Goal: Information Seeking & Learning: Learn about a topic

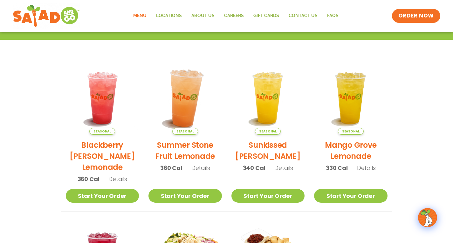
scroll to position [127, 0]
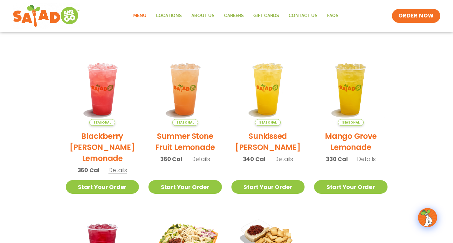
click at [120, 172] on span "Details" at bounding box center [117, 170] width 19 height 8
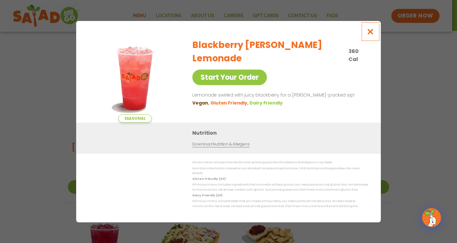
click at [372, 33] on icon "Close modal" at bounding box center [371, 31] width 8 height 7
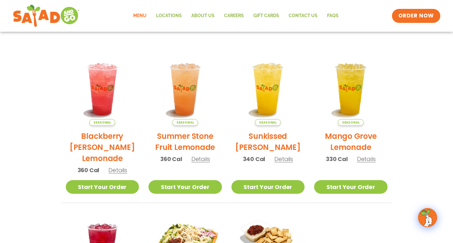
click at [197, 159] on span "Details" at bounding box center [200, 159] width 19 height 8
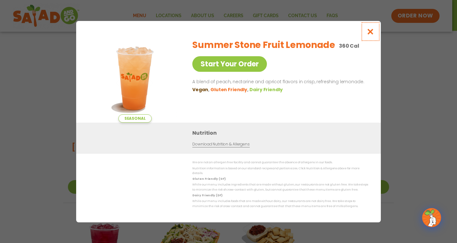
click at [368, 35] on icon "Close modal" at bounding box center [371, 31] width 8 height 7
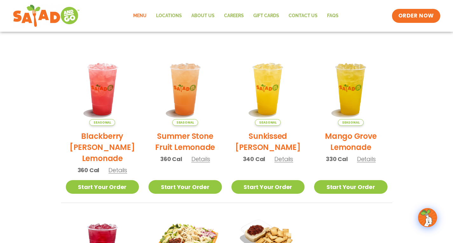
click at [284, 161] on span "Details" at bounding box center [283, 159] width 19 height 8
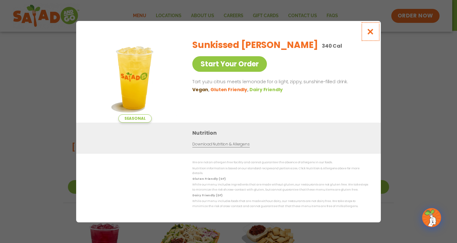
click at [373, 32] on icon "Close modal" at bounding box center [371, 31] width 8 height 7
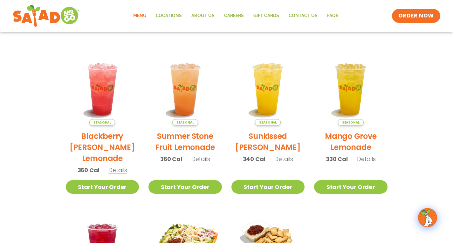
click at [370, 161] on span "Details" at bounding box center [366, 159] width 19 height 8
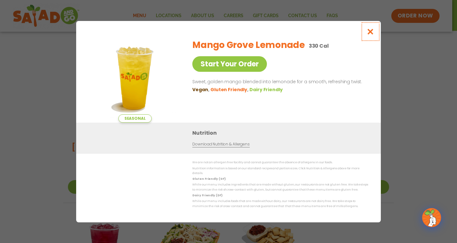
click at [369, 33] on icon "Close modal" at bounding box center [371, 31] width 8 height 7
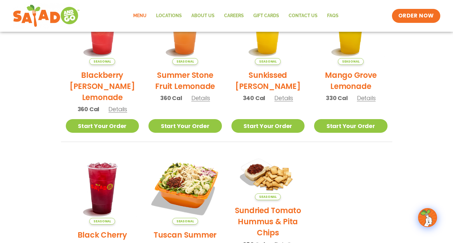
scroll to position [191, 0]
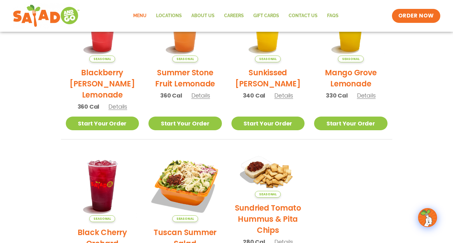
click at [113, 106] on span "Details" at bounding box center [117, 107] width 19 height 8
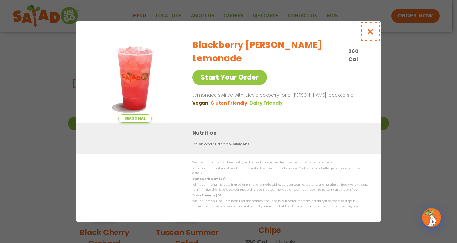
click at [372, 33] on icon "Close modal" at bounding box center [371, 31] width 8 height 7
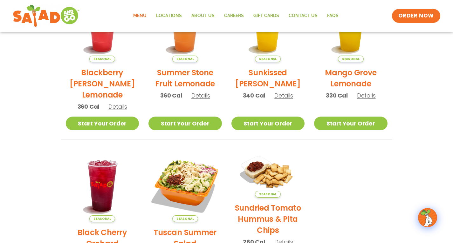
click at [207, 96] on span "Details" at bounding box center [200, 95] width 19 height 8
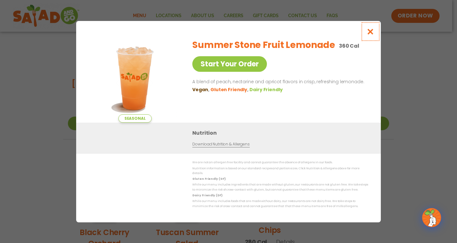
click at [369, 33] on icon "Close modal" at bounding box center [371, 31] width 8 height 7
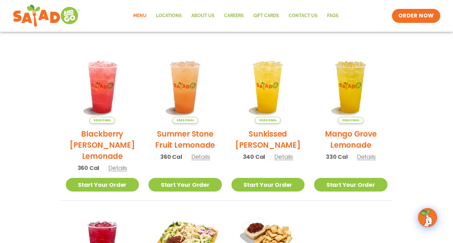
scroll to position [127, 0]
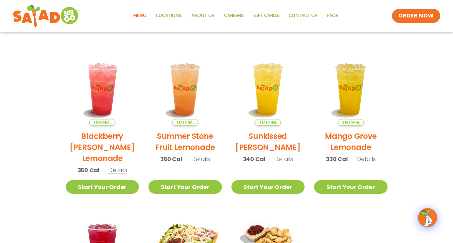
click at [203, 161] on span "Details" at bounding box center [200, 159] width 19 height 8
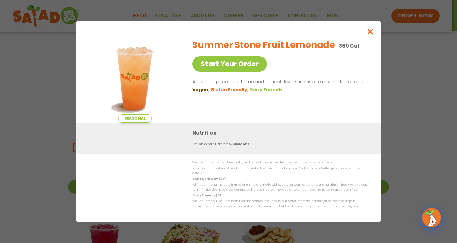
click at [23, 143] on div "Seasonal Start Your Order Summer Stone Fruit Lemonade 360 Cal Start Your Order …" at bounding box center [228, 121] width 457 height 243
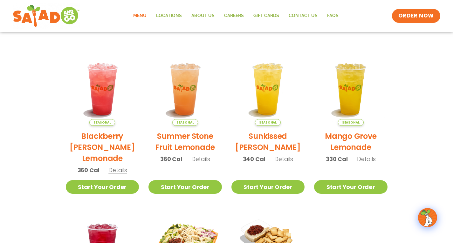
click at [118, 168] on span "Details" at bounding box center [117, 170] width 19 height 8
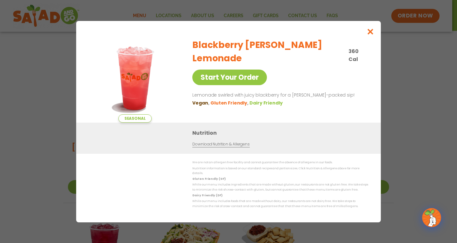
click at [19, 56] on div "Seasonal Start Your Order Blackberry [PERSON_NAME] Lemonade 360 Cal Start Your …" at bounding box center [228, 121] width 457 height 243
